Goal: Task Accomplishment & Management: Manage account settings

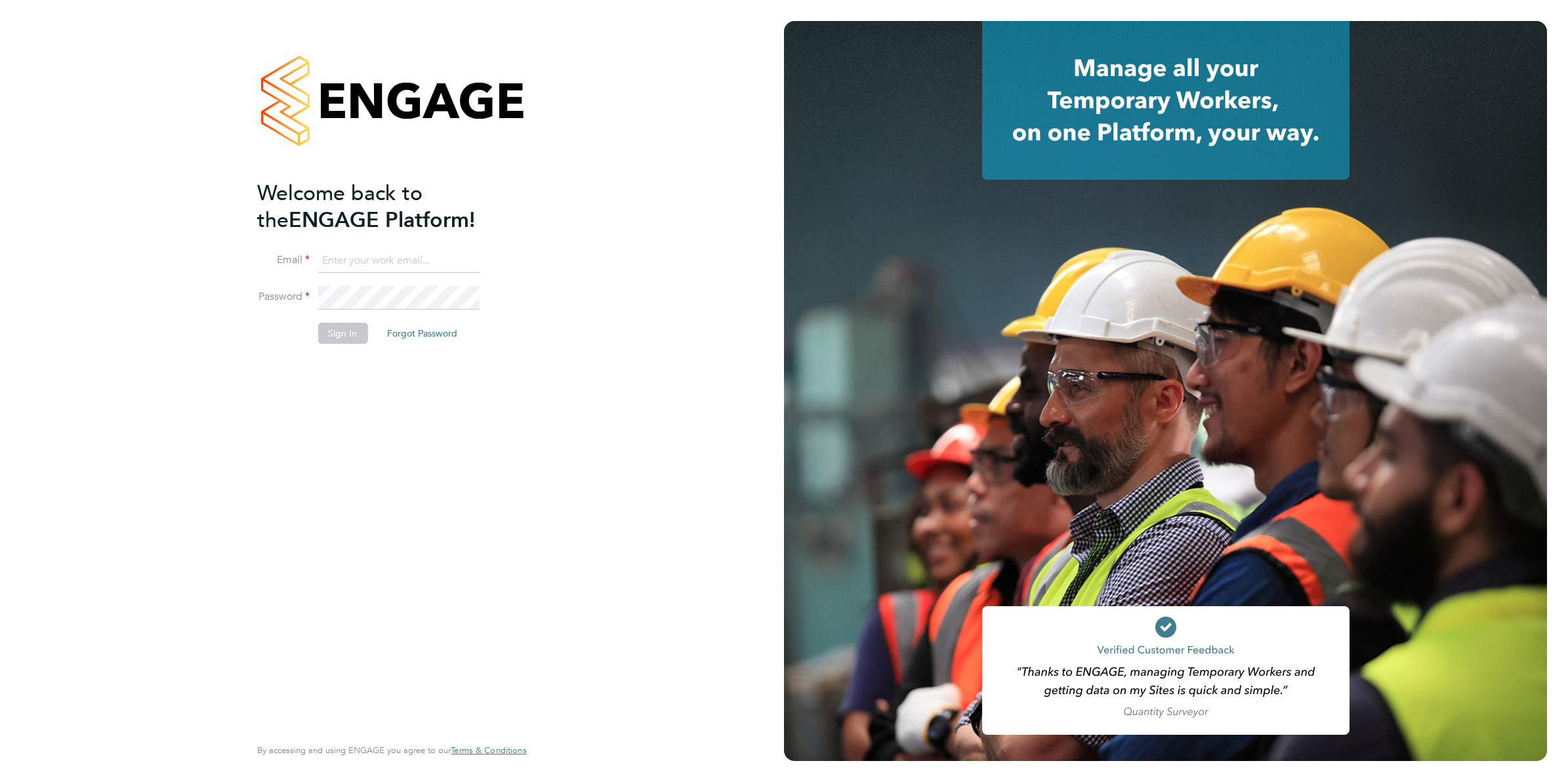
type input "Joanne@f-mead.com"
click at [332, 326] on button "Sign In" at bounding box center [342, 332] width 50 height 21
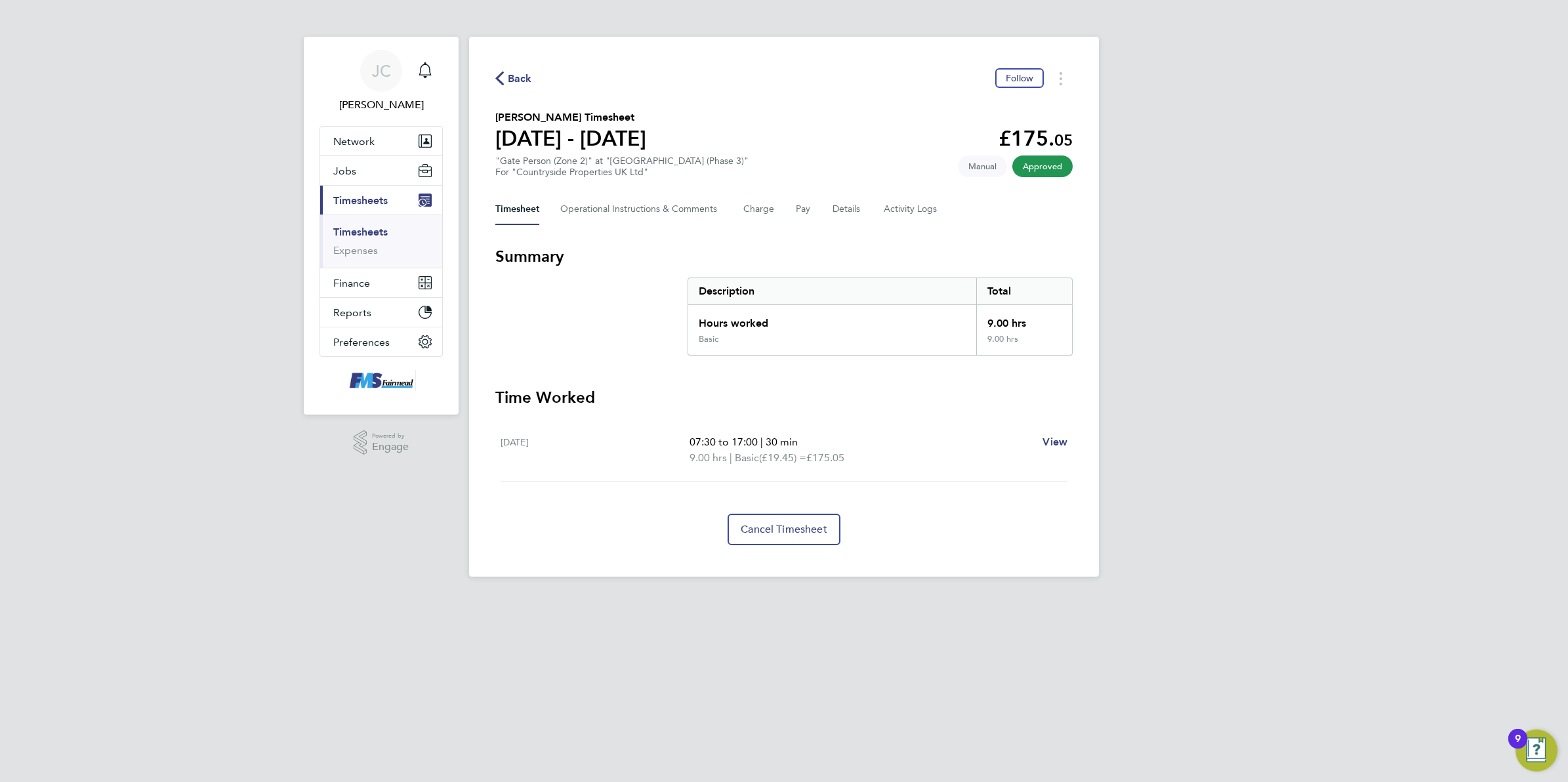
click at [1330, 385] on div "JC Joanne Conway Notifications Applications: Network Team Members Businesses Si…" at bounding box center [784, 298] width 1568 height 597
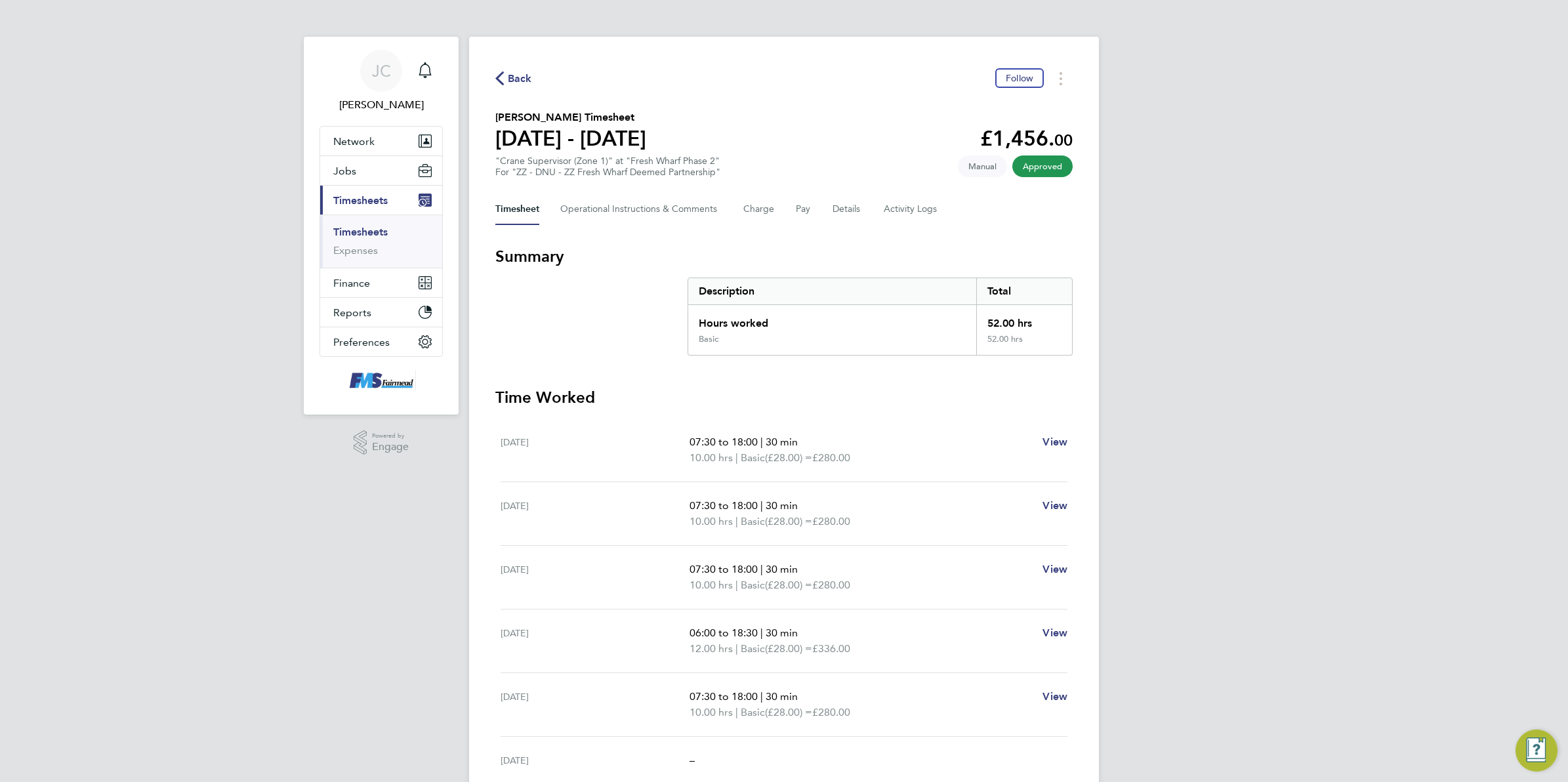
drag, startPoint x: 513, startPoint y: 92, endPoint x: 516, endPoint y: 67, distance: 25.2
click at [513, 92] on div "Back Follow [PERSON_NAME] Timesheet [DATE] - [DATE] £1,456. 00 "Crane Superviso…" at bounding box center [784, 482] width 630 height 891
click at [516, 66] on div "Back Follow Afeez Babatunde Adewole's Timesheet 12 - 18 May 2025 £1,456. 00 "Cr…" at bounding box center [784, 482] width 630 height 891
click at [499, 77] on icon "button" at bounding box center [500, 78] width 9 height 14
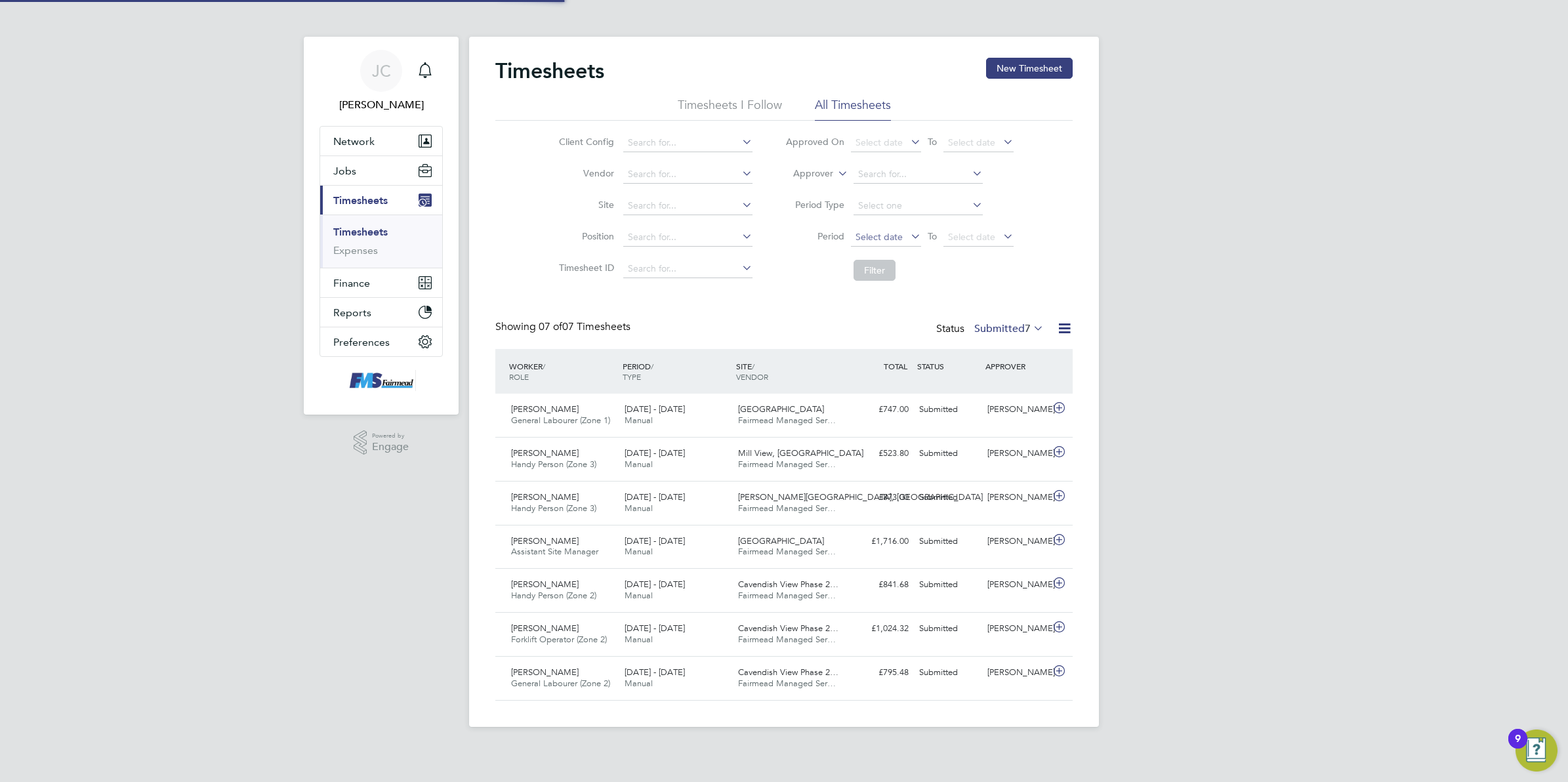
click at [885, 244] on span "Select date" at bounding box center [886, 238] width 70 height 18
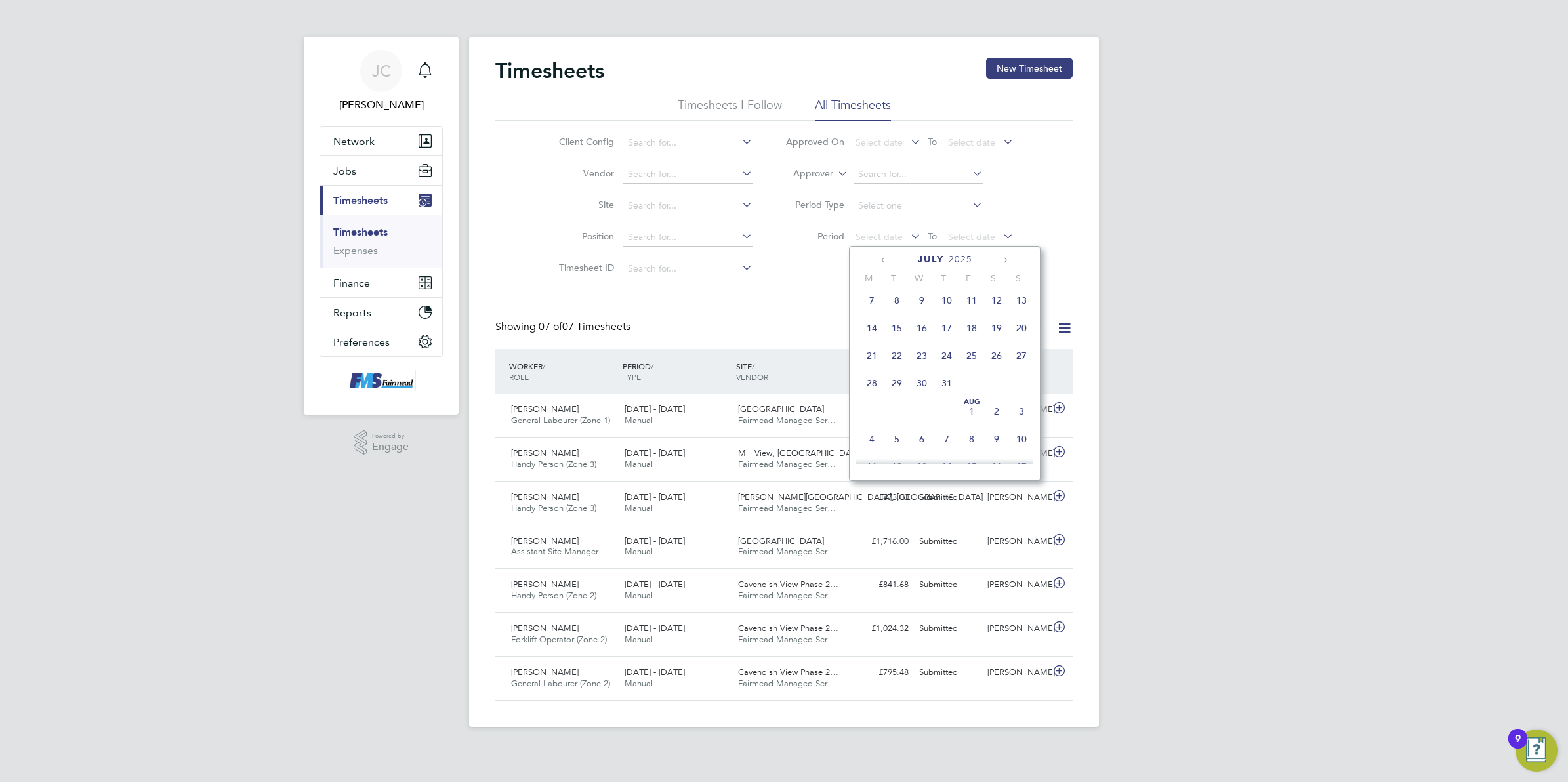
scroll to position [239, 0]
click at [870, 408] on span "4" at bounding box center [872, 403] width 25 height 25
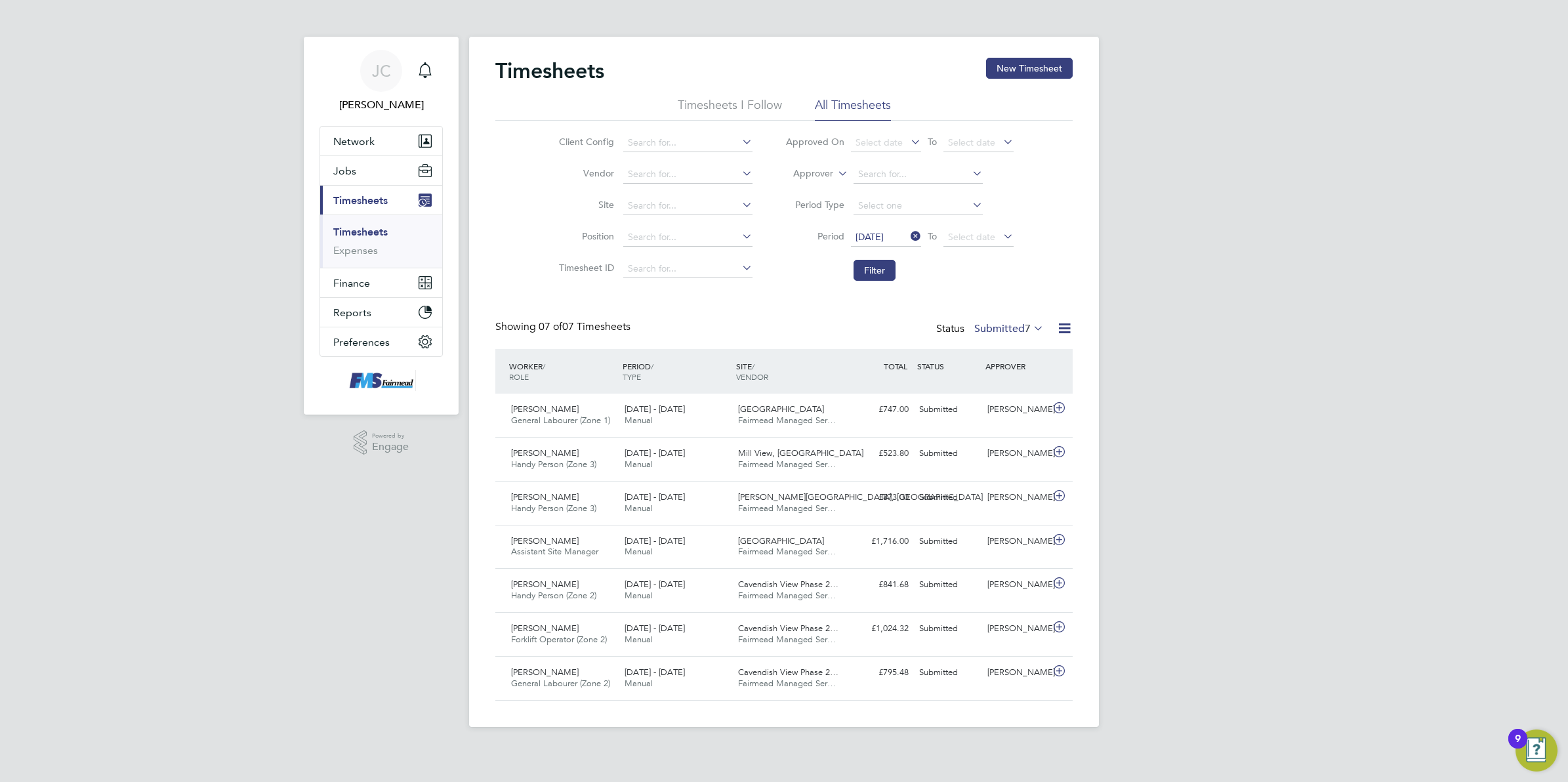
click at [982, 222] on li "Period 04 Aug 2025 To Select date" at bounding box center [899, 238] width 261 height 31
click at [988, 240] on span "Select date" at bounding box center [979, 238] width 70 height 18
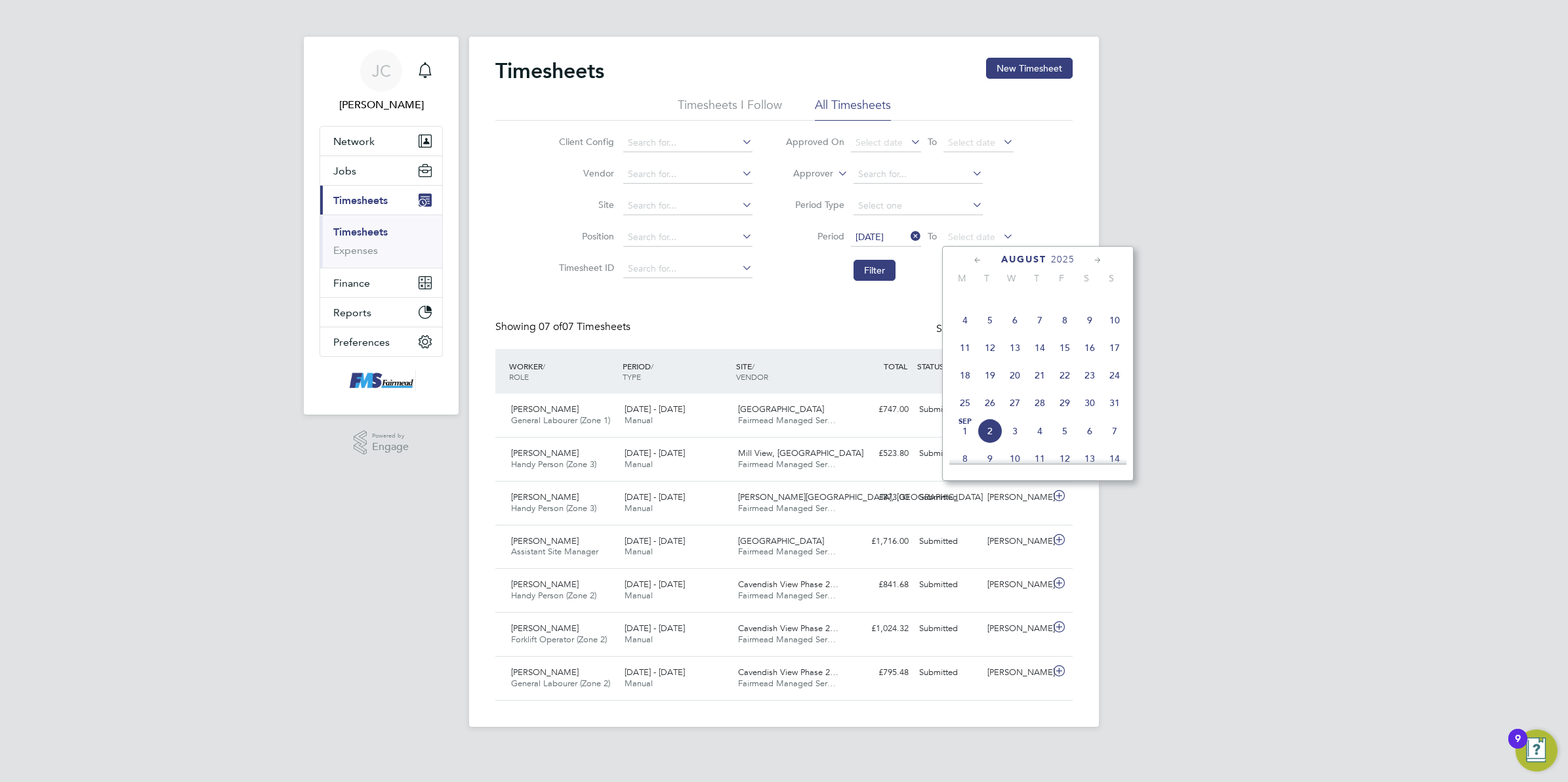
click at [1118, 328] on span "10" at bounding box center [1114, 321] width 25 height 25
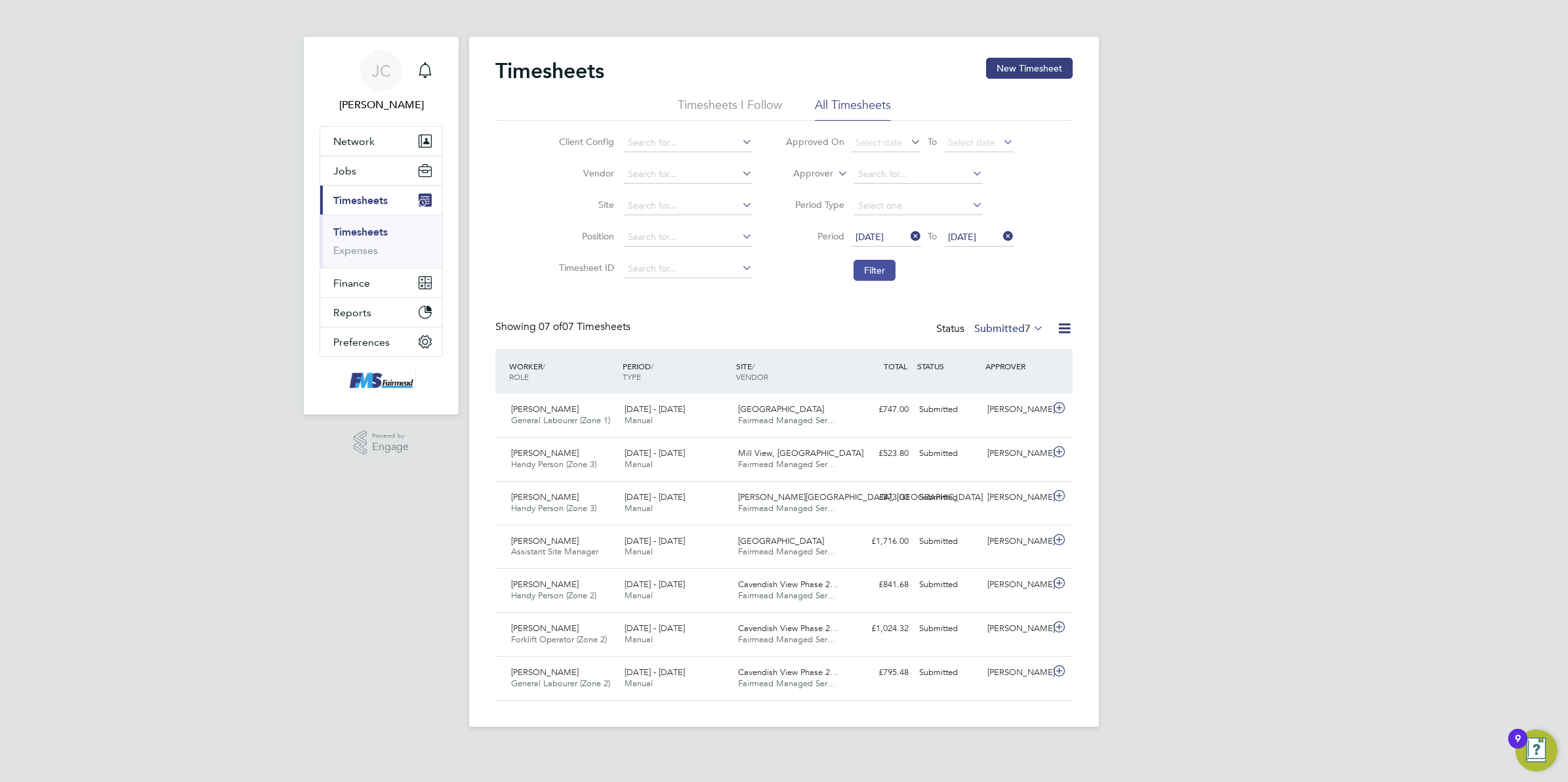
click at [890, 274] on button "Filter" at bounding box center [874, 270] width 42 height 21
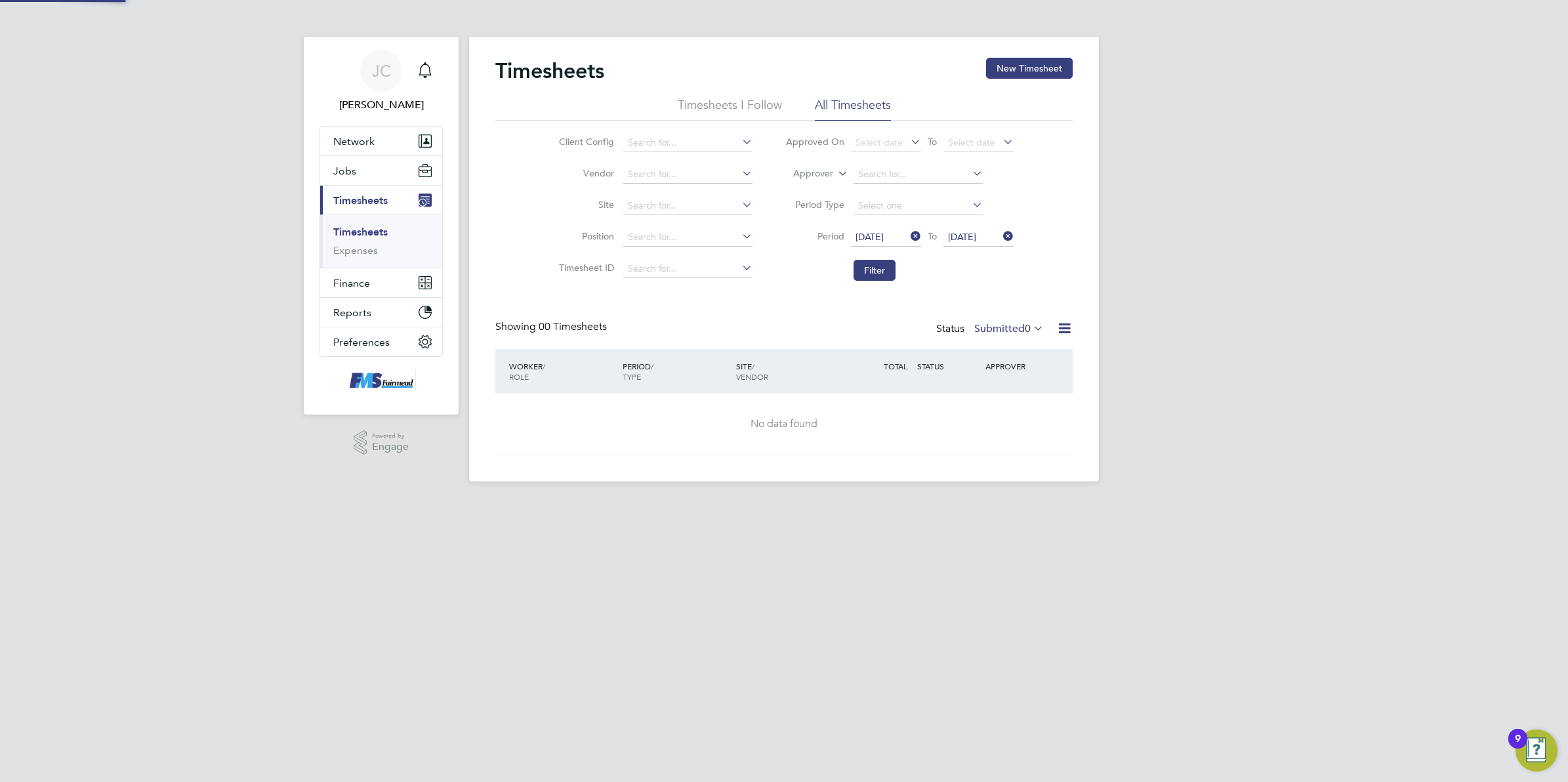
click at [1284, 381] on div "JC Joanne Conway Notifications Applications: Network Team Members Businesses Si…" at bounding box center [784, 251] width 1568 height 502
click at [1011, 325] on label "Submitted 0" at bounding box center [1009, 328] width 69 height 13
click at [1009, 408] on li "Approved" at bounding box center [1001, 408] width 61 height 19
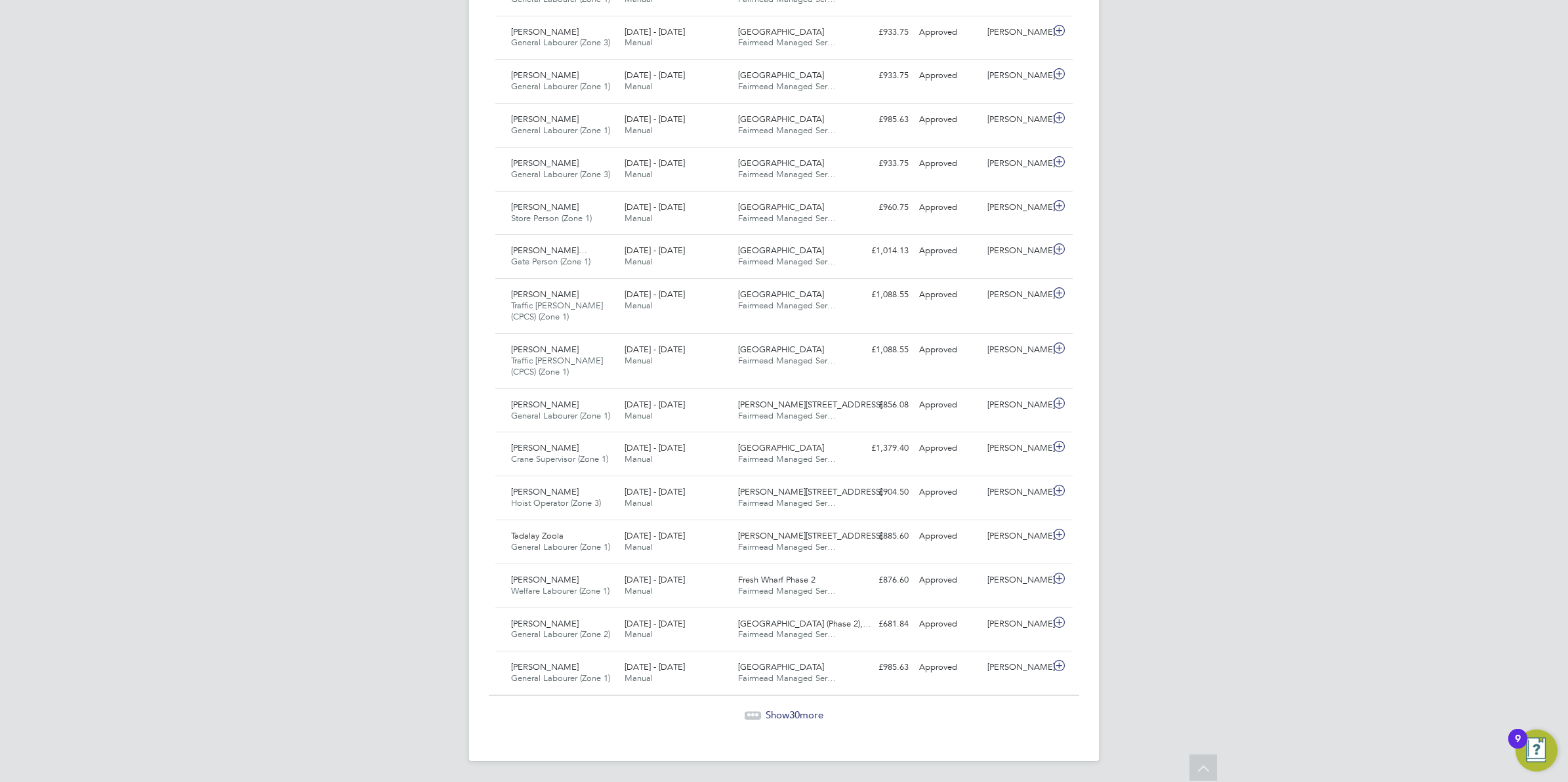
click at [753, 709] on icon at bounding box center [753, 715] width 17 height 17
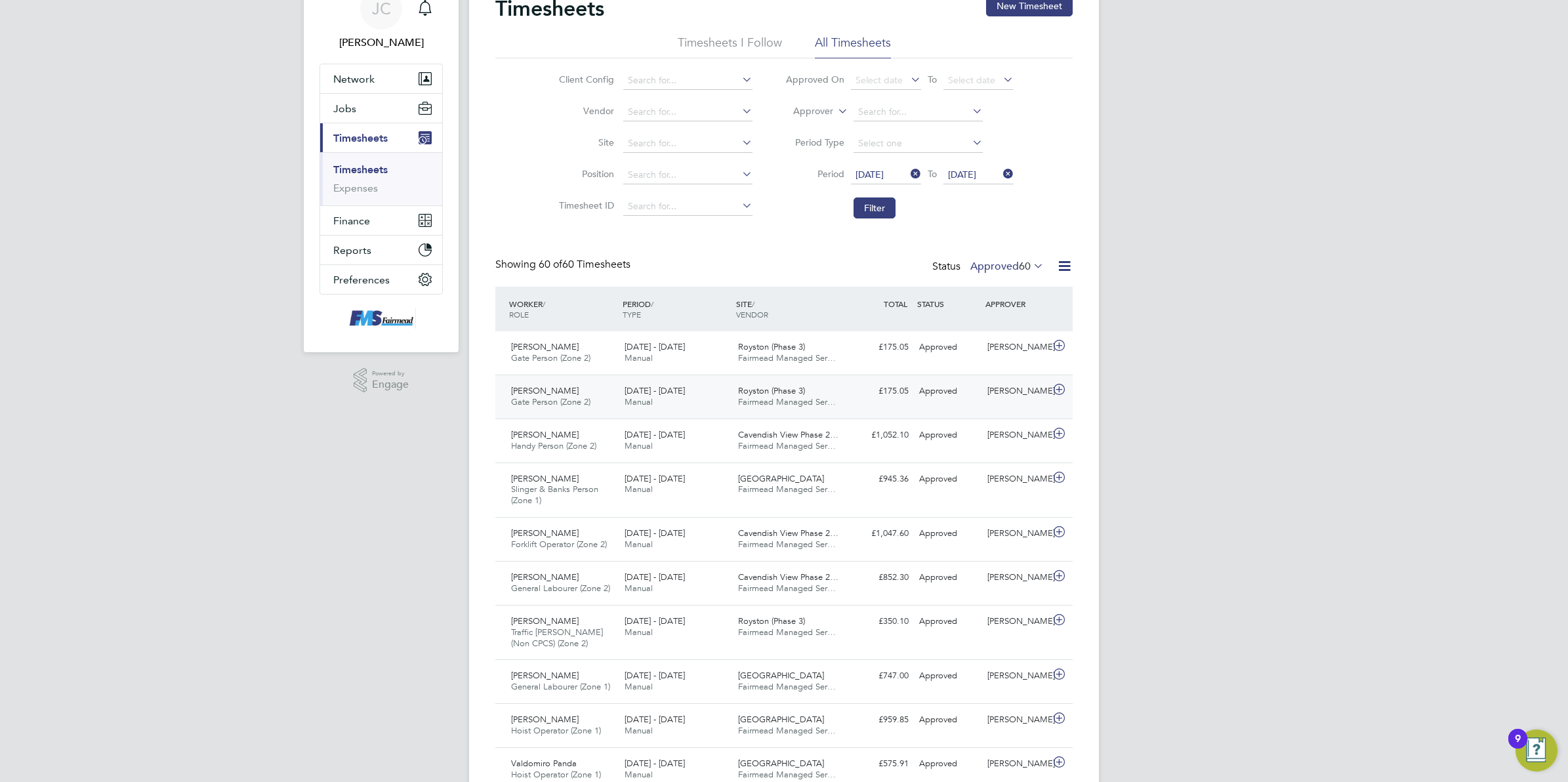
click at [693, 394] on div "4 - 10 Aug 2025 Manual" at bounding box center [676, 397] width 113 height 33
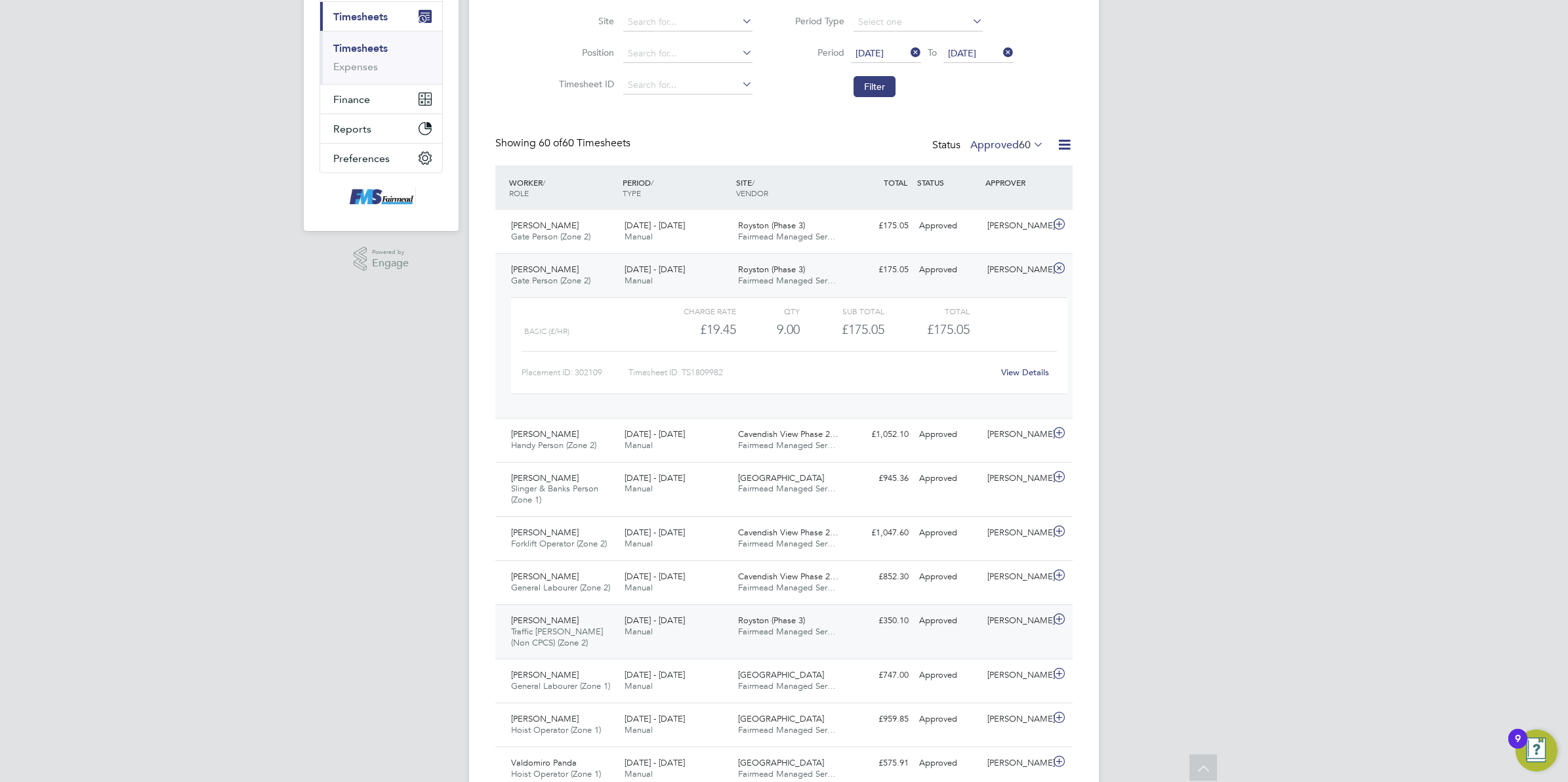
click at [707, 633] on div "4 - 10 Aug 2025 Manual" at bounding box center [676, 627] width 113 height 33
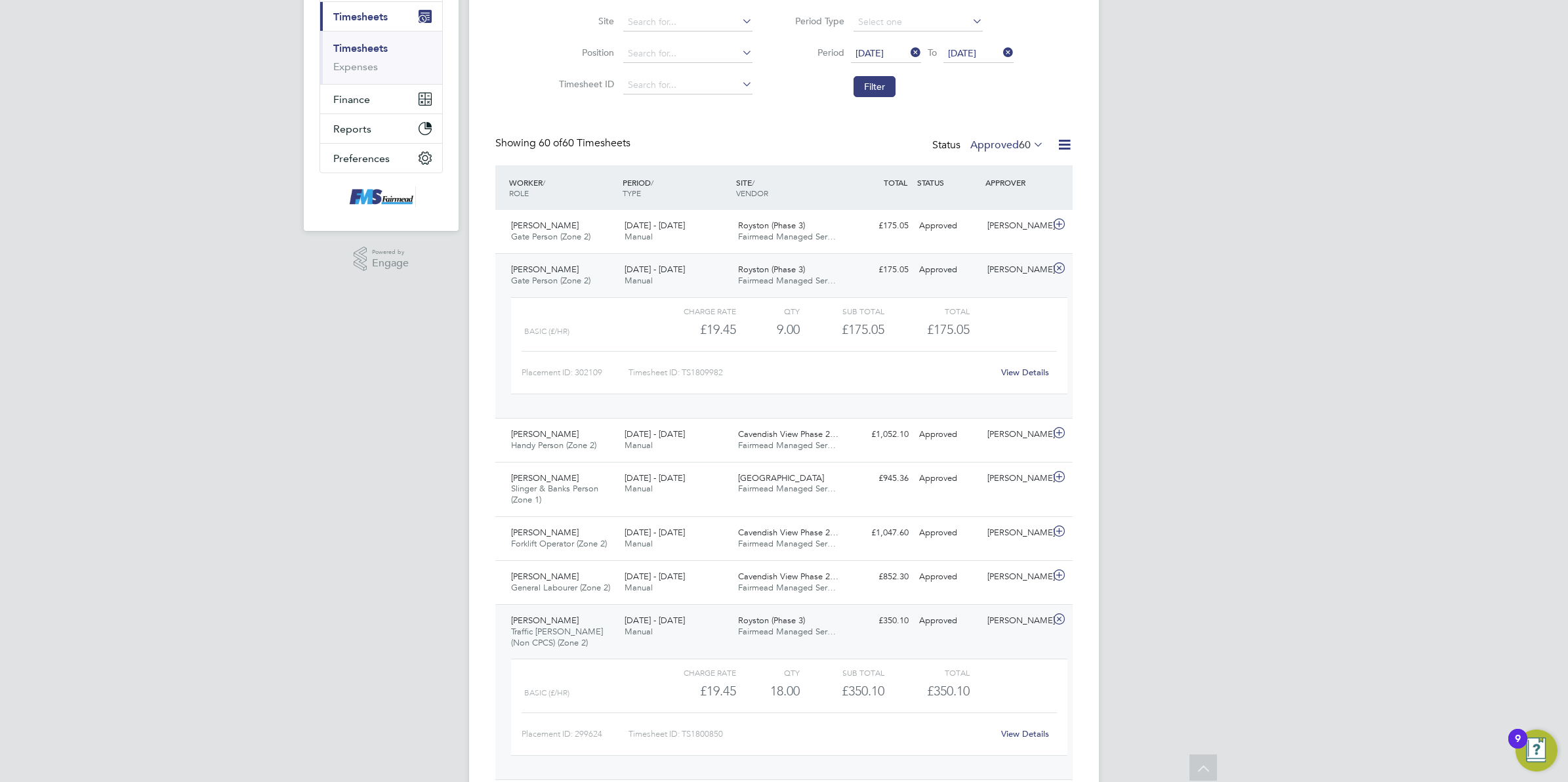
click at [1034, 733] on link "View Details" at bounding box center [1024, 733] width 48 height 11
click at [1021, 370] on link "View Details" at bounding box center [1024, 371] width 48 height 11
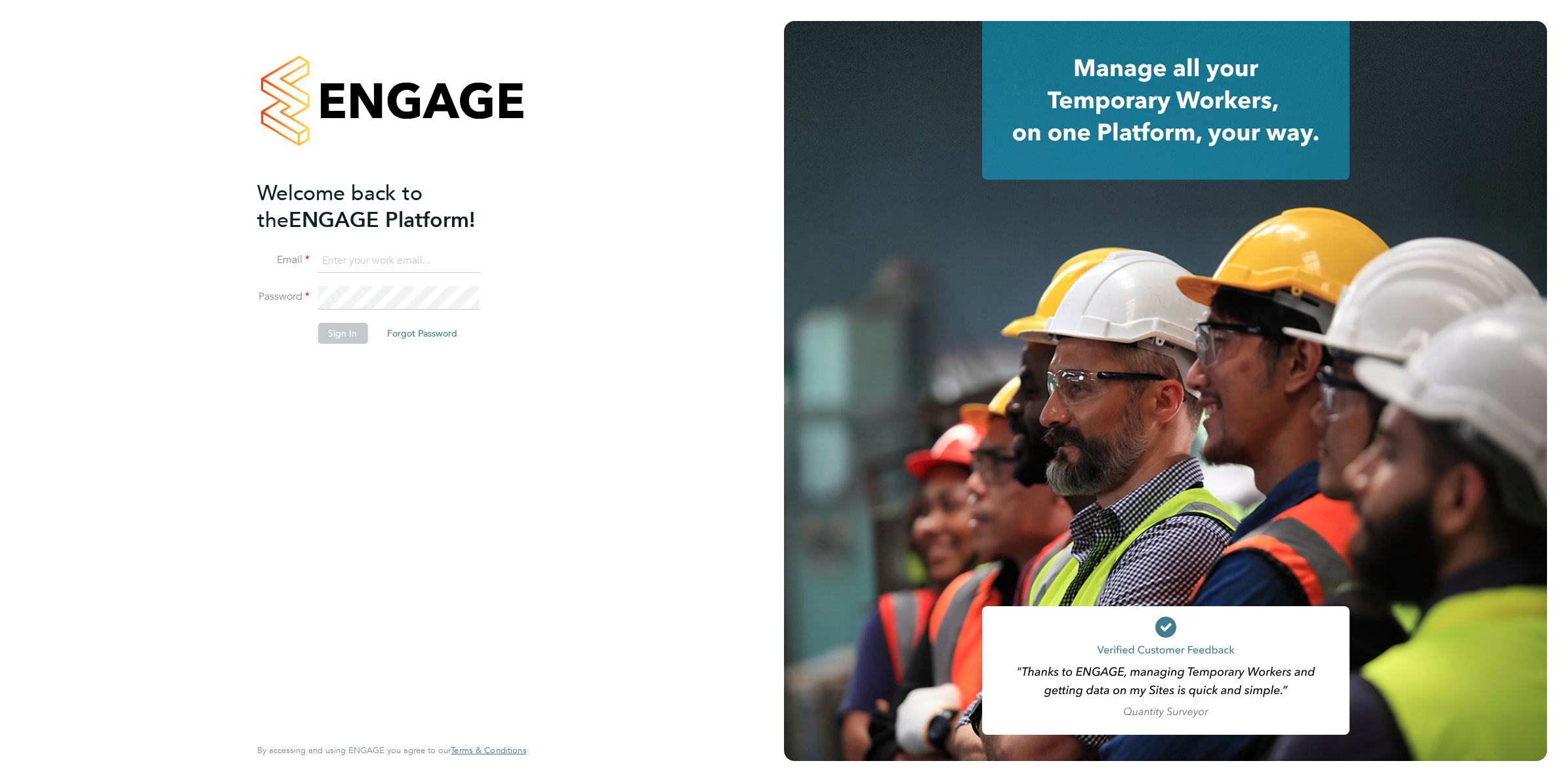
type input "[PERSON_NAME][EMAIL_ADDRESS][DOMAIN_NAME][PERSON_NAME]"
click at [352, 332] on button "Sign In" at bounding box center [342, 332] width 50 height 21
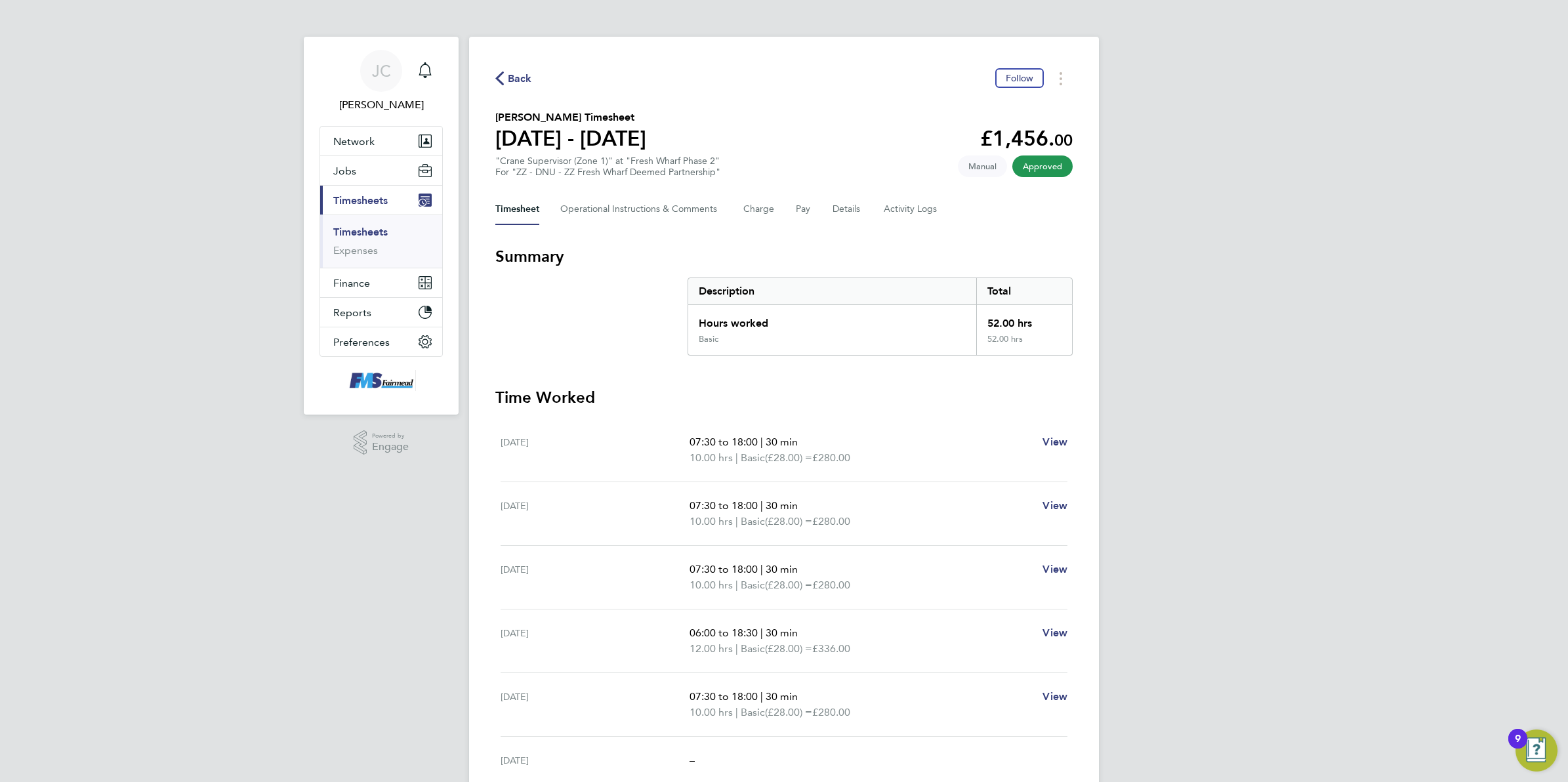
click at [524, 72] on span "Back" at bounding box center [519, 78] width 24 height 16
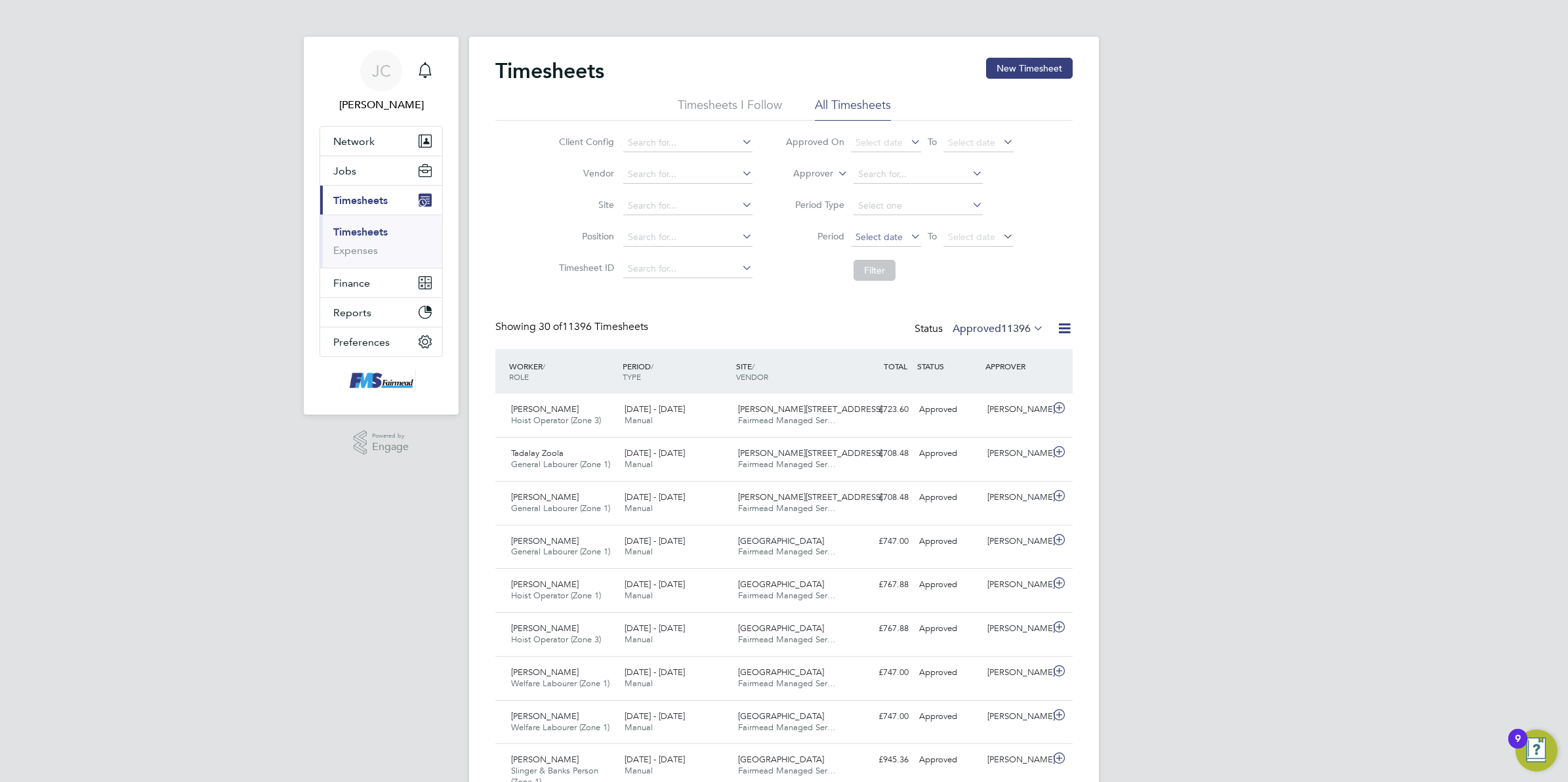
click at [894, 239] on span "Select date" at bounding box center [879, 237] width 47 height 12
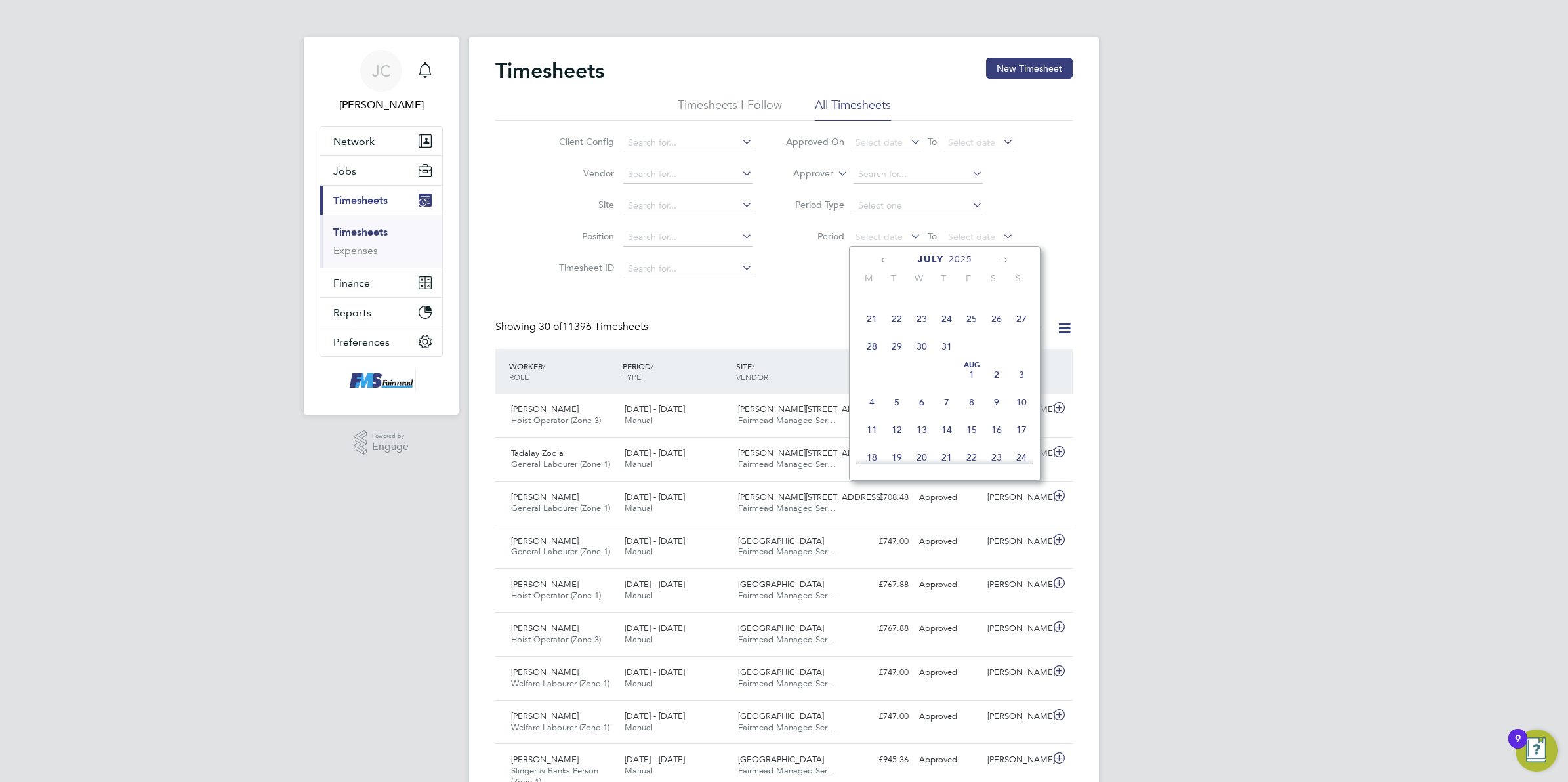
click at [869, 413] on span "4" at bounding box center [872, 403] width 25 height 25
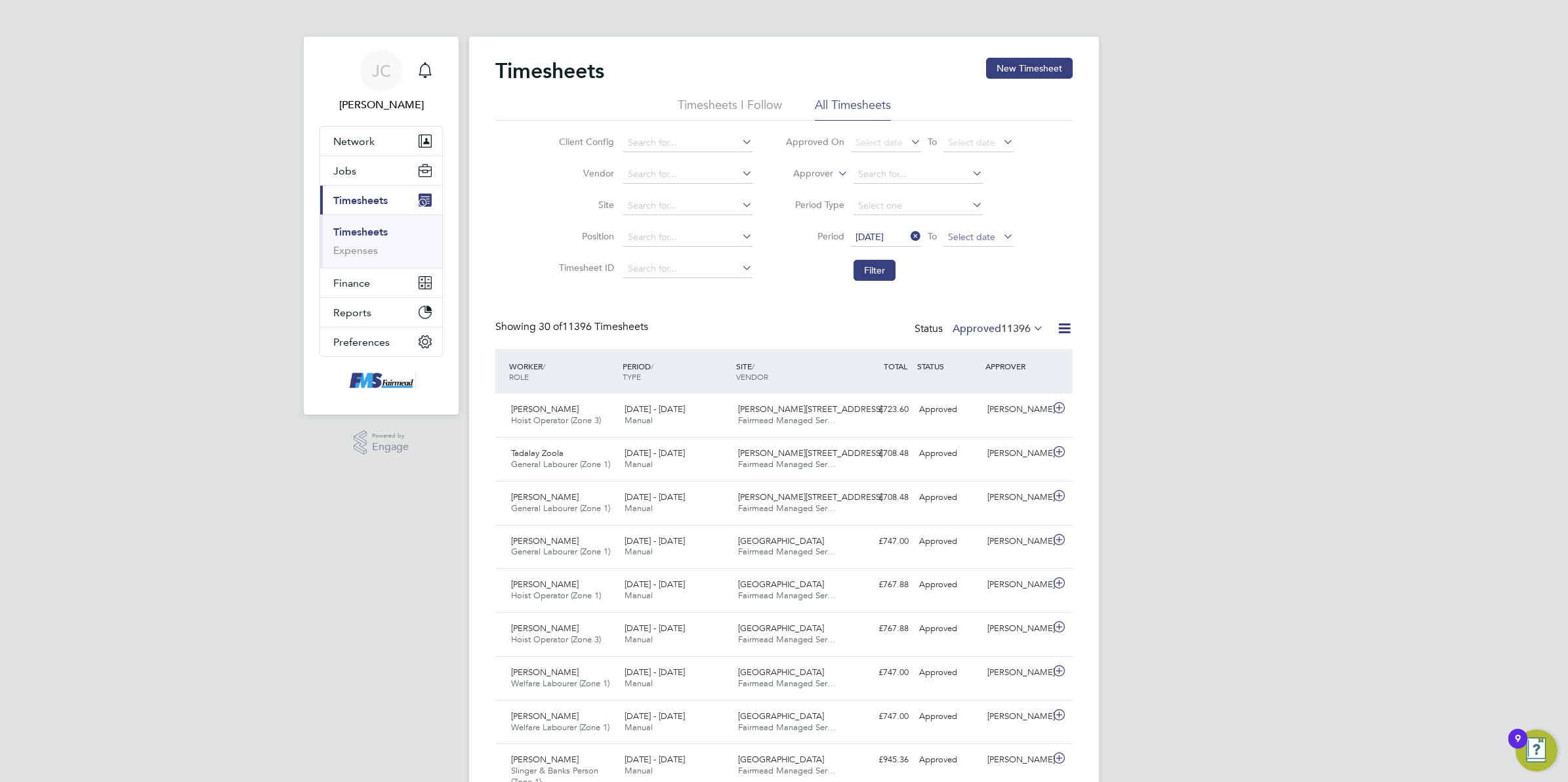
click at [984, 237] on span "Select date" at bounding box center [972, 237] width 47 height 12
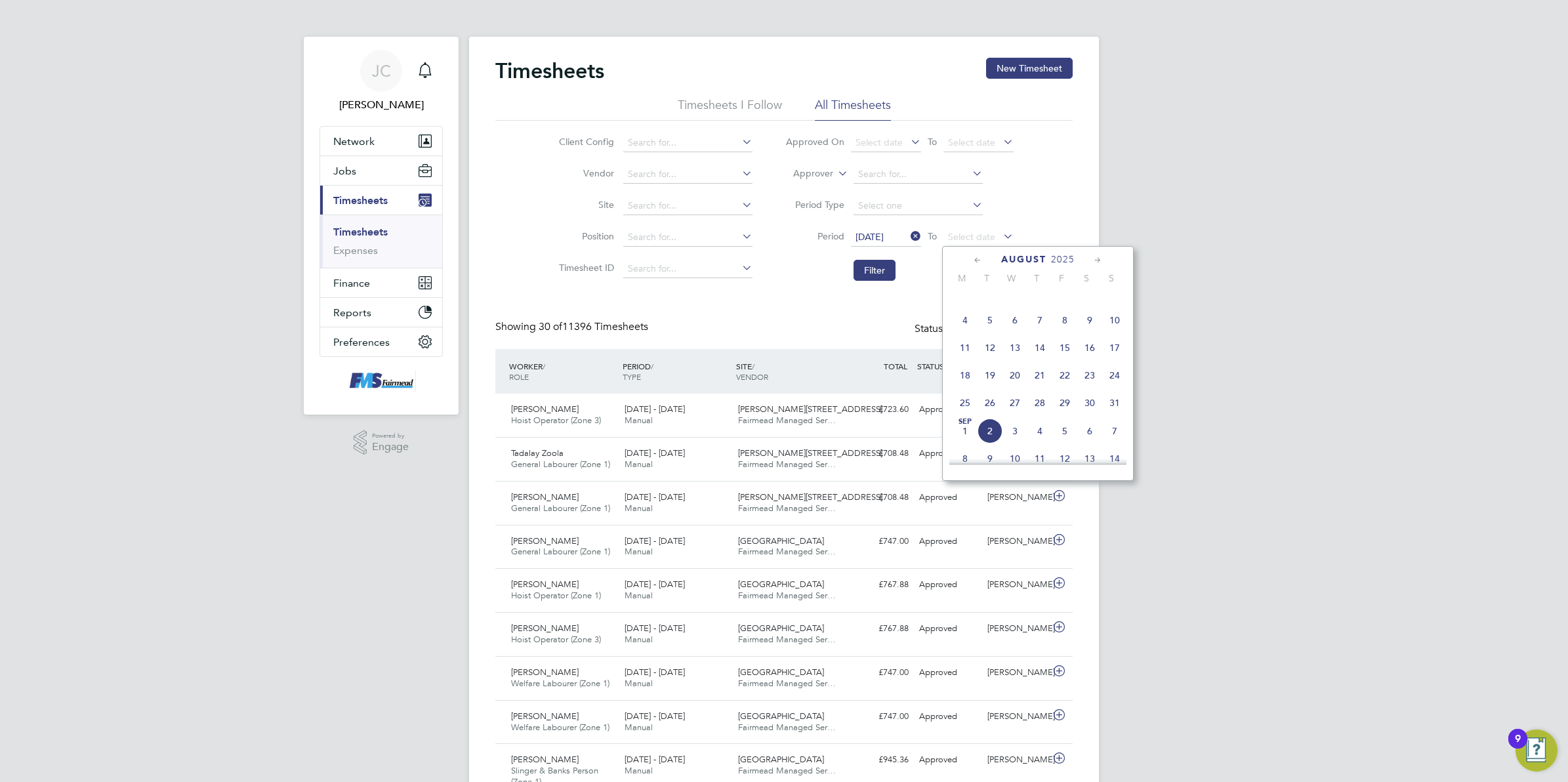
click at [1112, 326] on span "10" at bounding box center [1114, 321] width 25 height 25
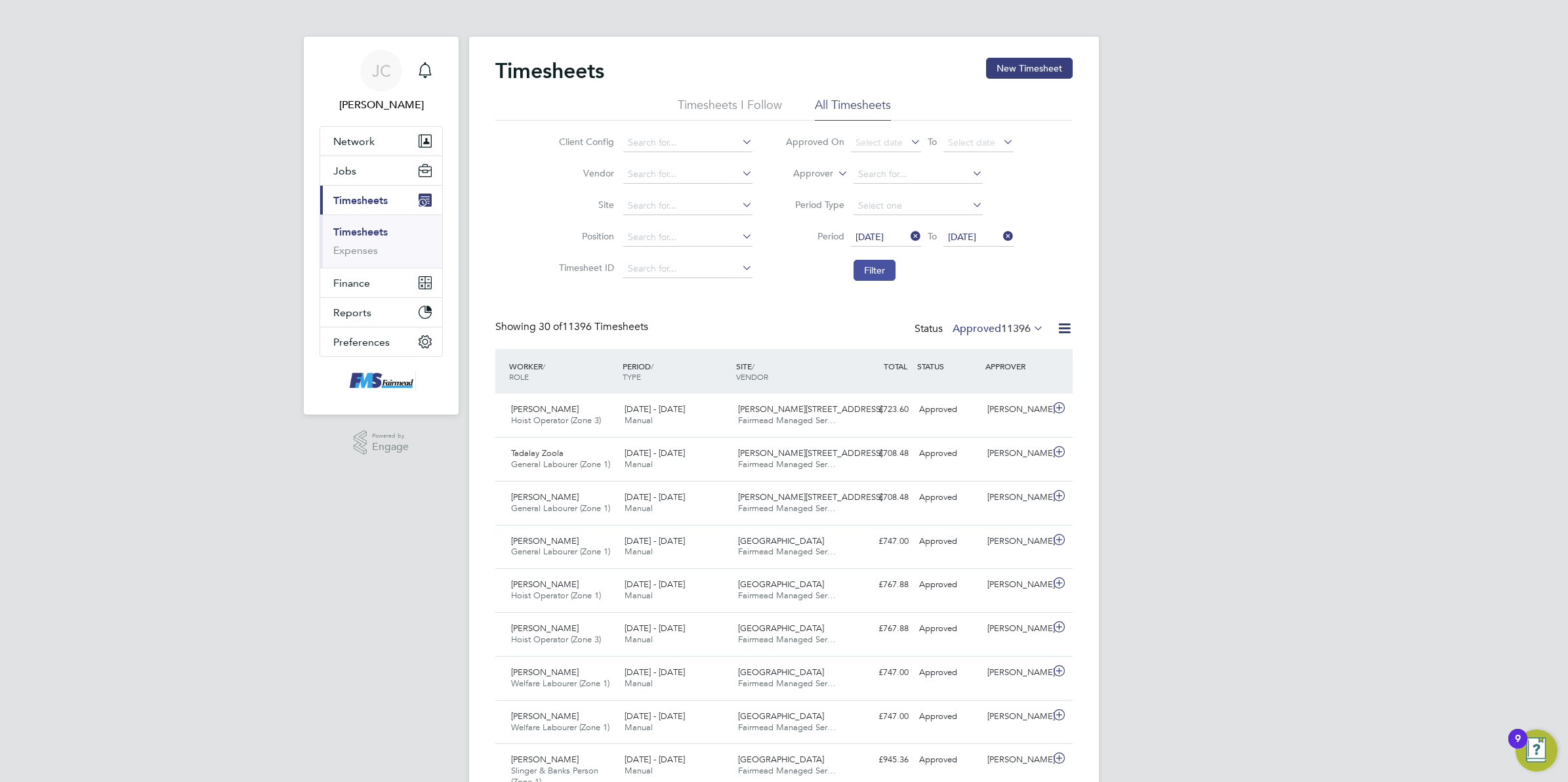
click at [862, 279] on button "Filter" at bounding box center [874, 270] width 42 height 21
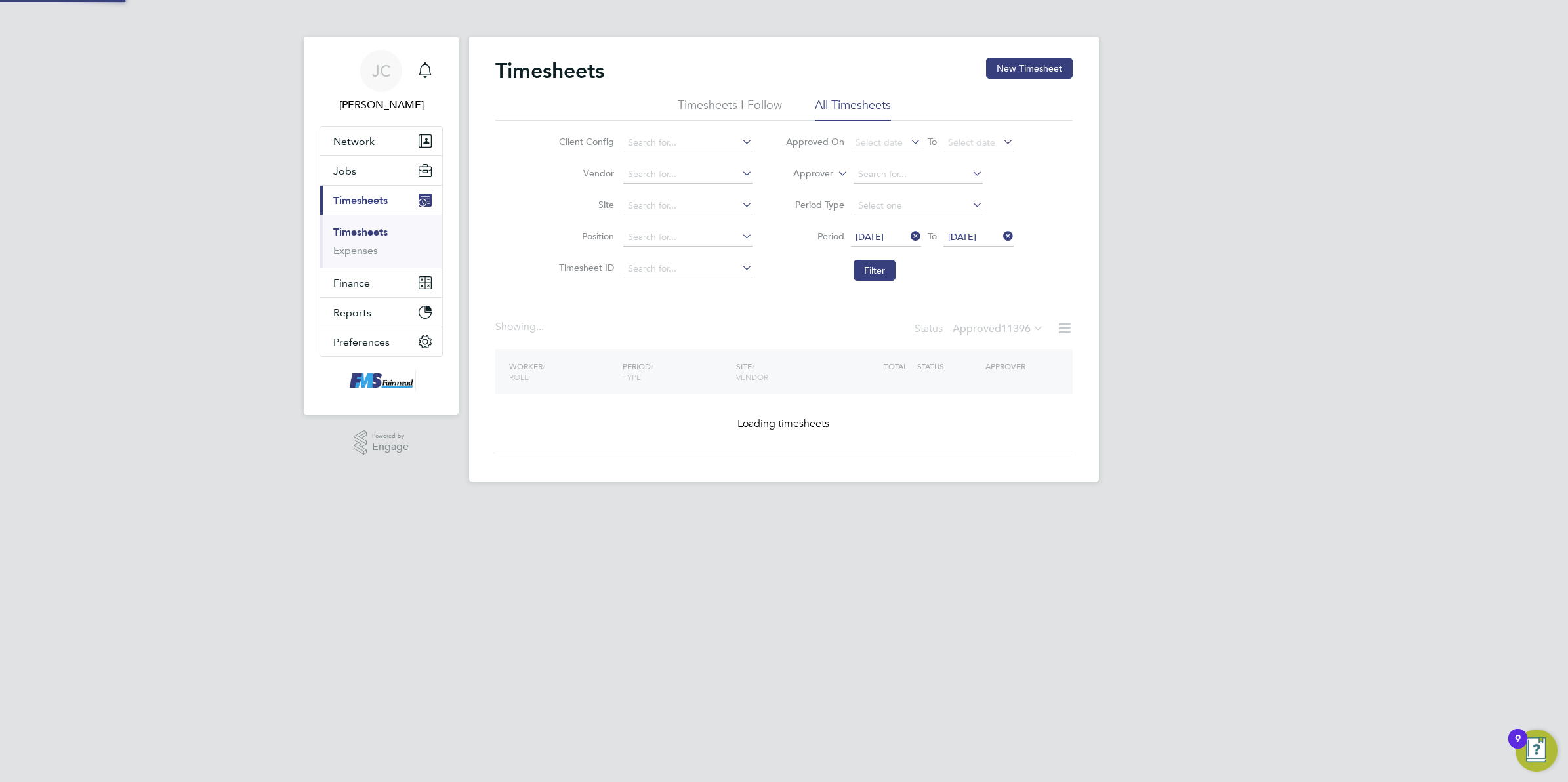
click at [1237, 366] on div "JC Joanne Conway Notifications Applications: Network Team Members Businesses Si…" at bounding box center [784, 251] width 1568 height 502
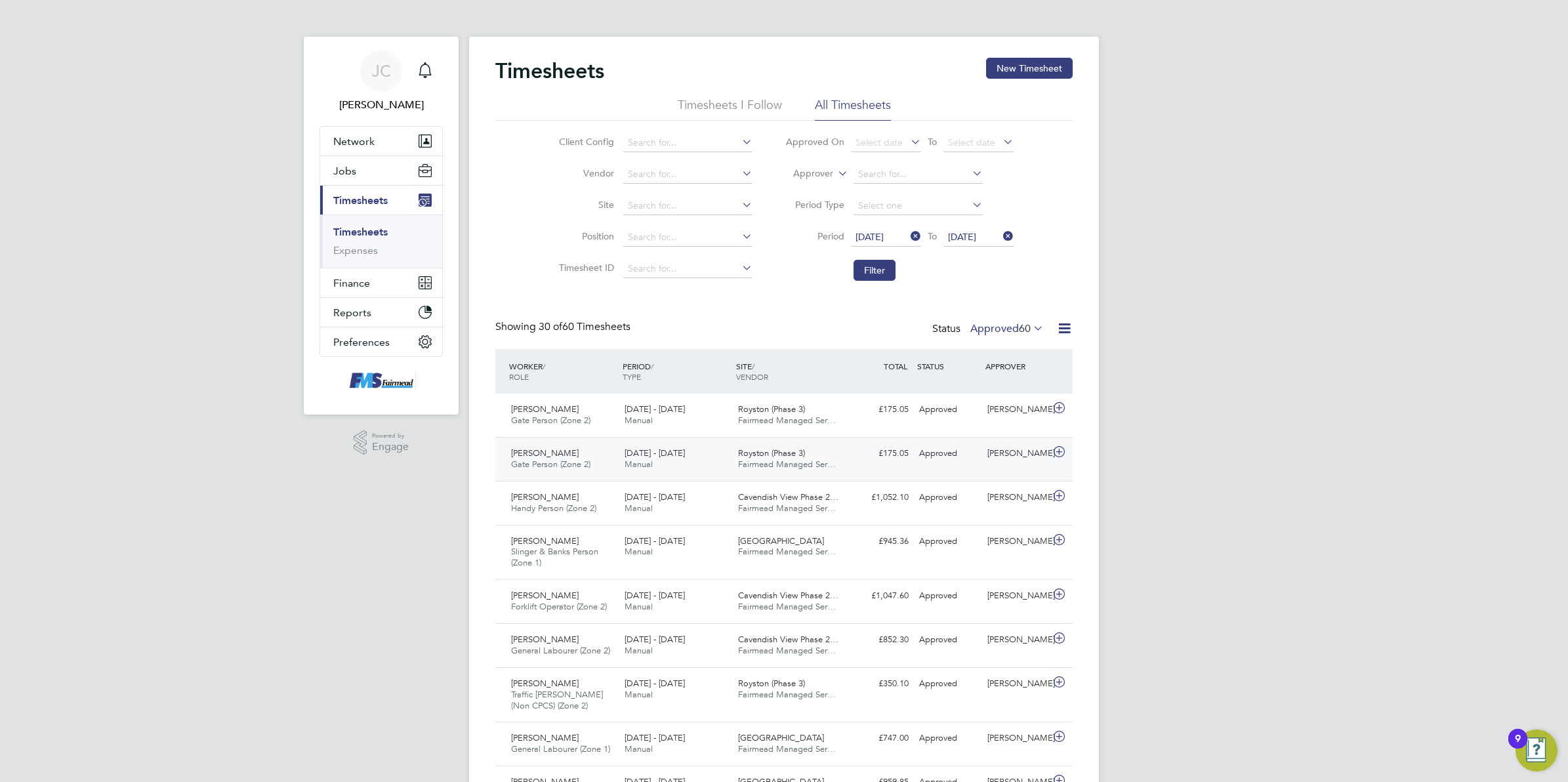
click at [782, 456] on span "Royston (Phase 3)" at bounding box center [771, 453] width 66 height 11
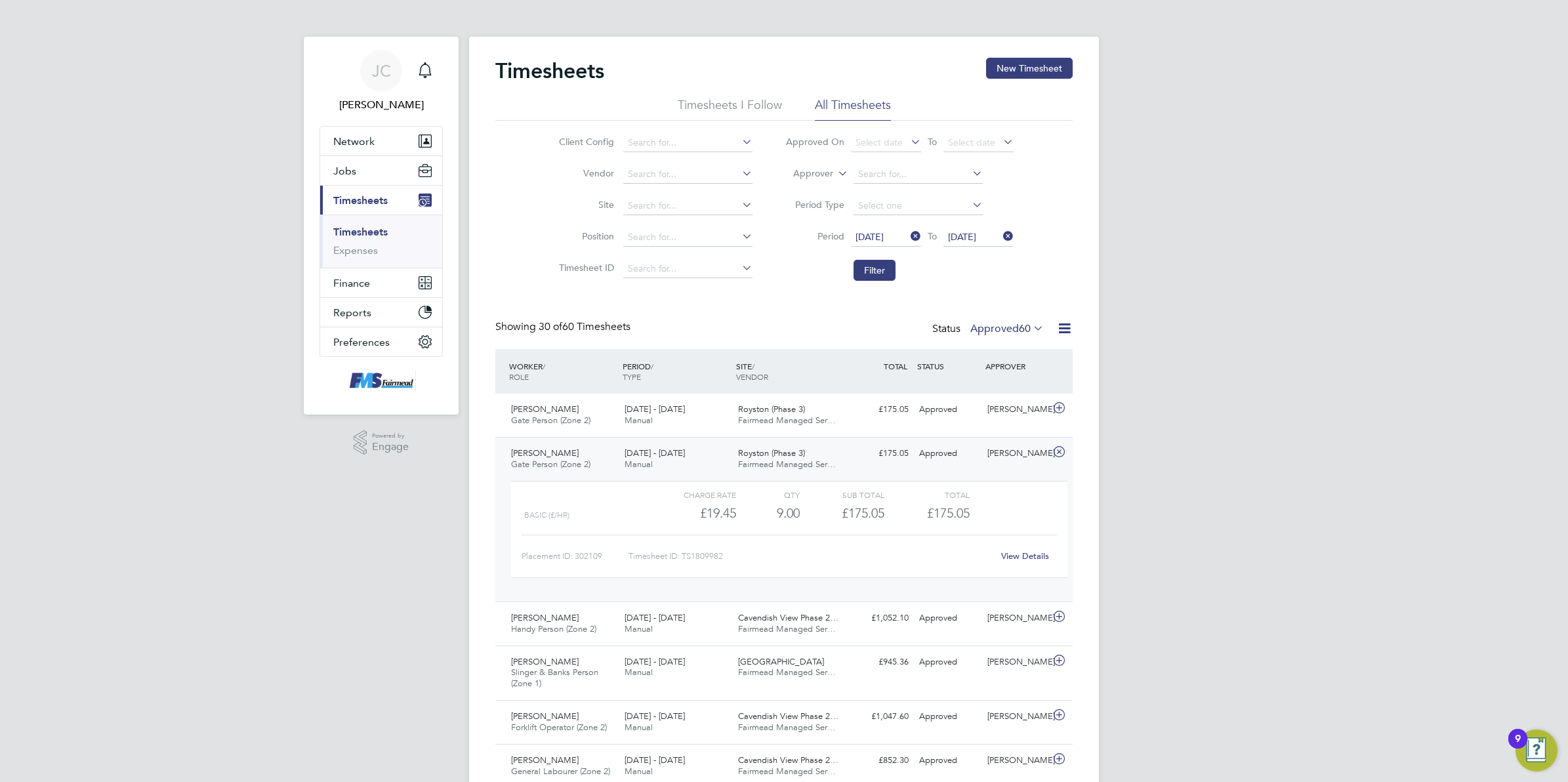
click at [1014, 553] on link "View Details" at bounding box center [1024, 555] width 48 height 11
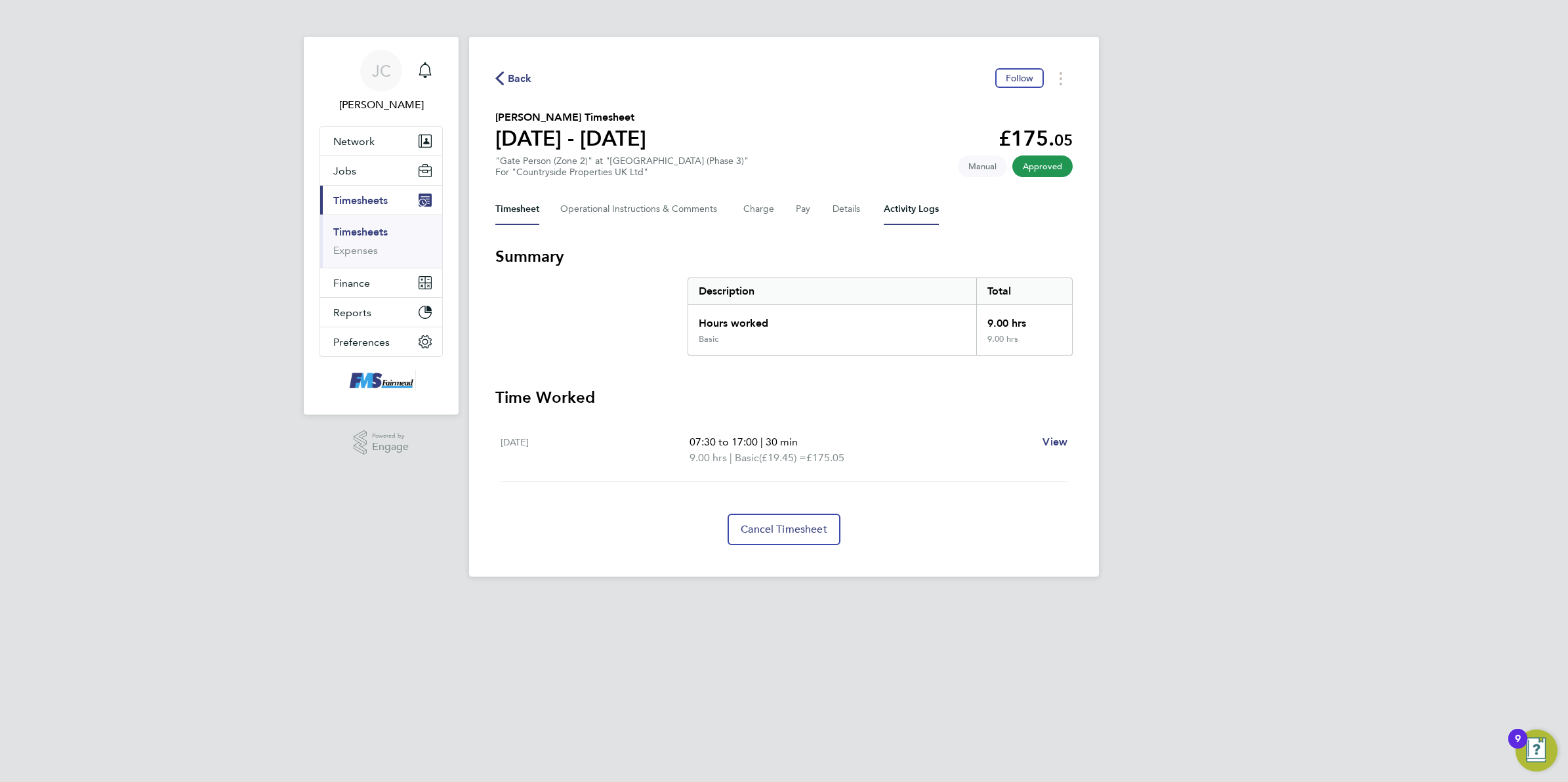
click at [895, 204] on Logs-tab "Activity Logs" at bounding box center [911, 209] width 55 height 31
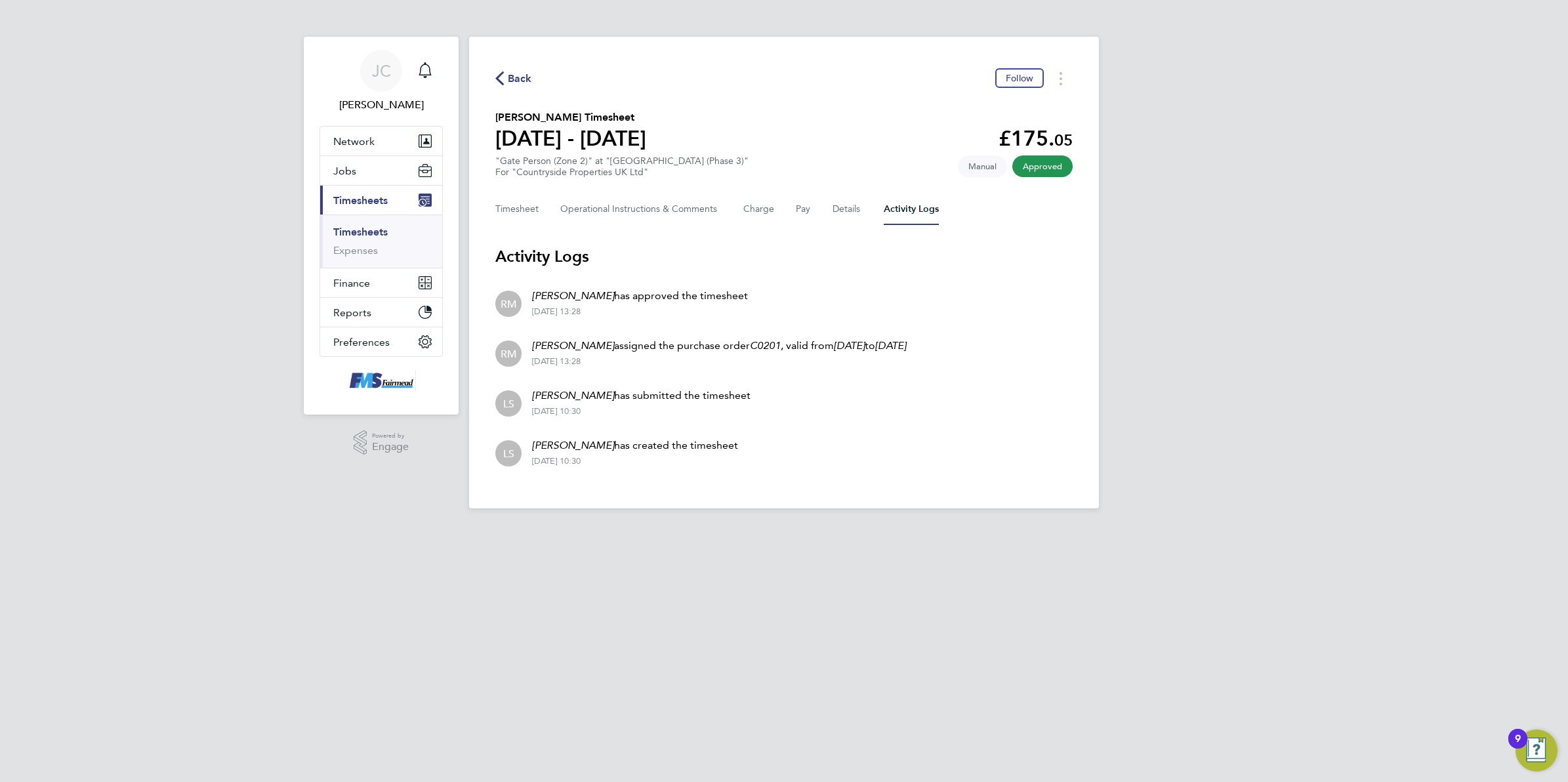
click at [1316, 346] on div "[PERSON_NAME] Notifications Applications: Network Team Members Businesses Sites…" at bounding box center [784, 265] width 1568 height 530
click at [1241, 214] on div "[PERSON_NAME] Notifications Applications: Network Team Members Businesses Sites…" at bounding box center [784, 265] width 1568 height 530
click at [1135, 412] on div "[PERSON_NAME] Notifications Applications: Network Team Members Businesses Sites…" at bounding box center [784, 265] width 1568 height 530
